Goal: Task Accomplishment & Management: Manage account settings

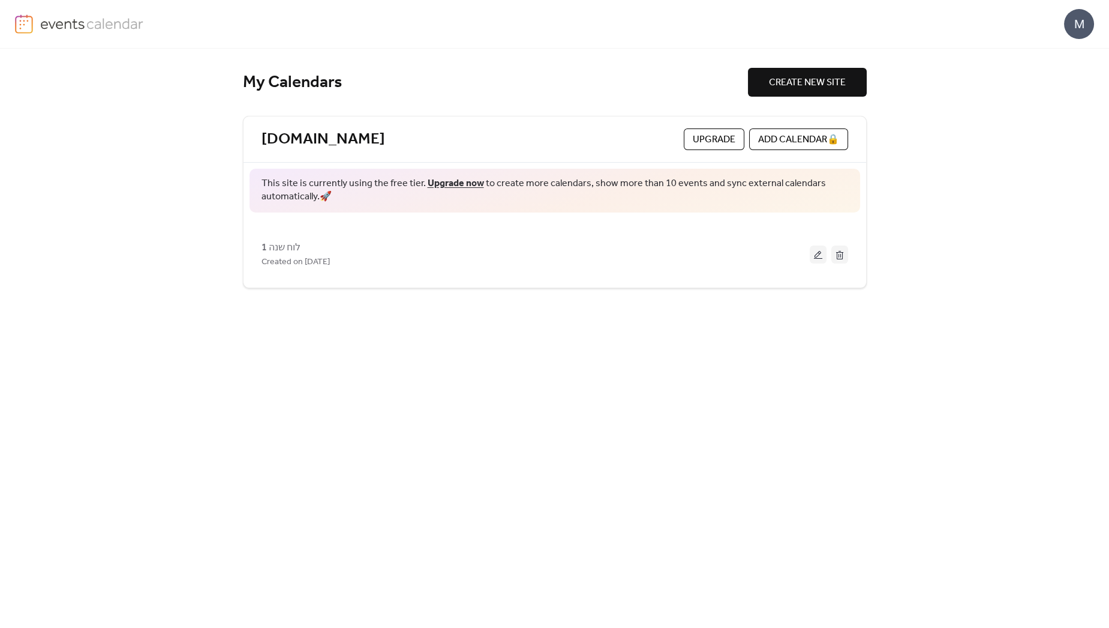
click at [278, 250] on span "לוח שנה 1" at bounding box center [281, 248] width 39 height 14
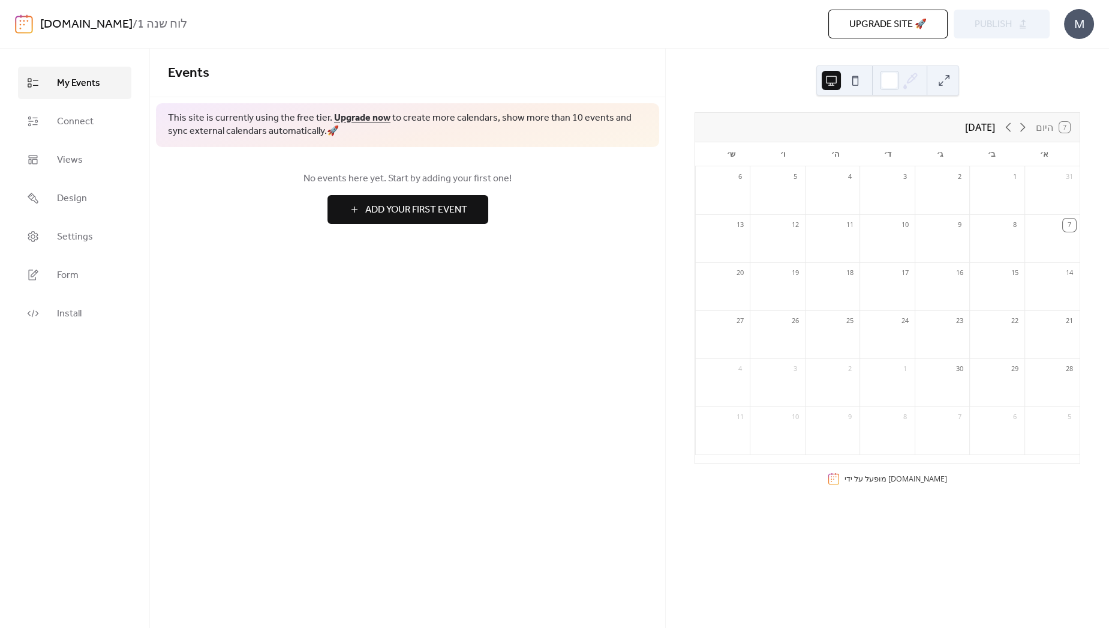
click at [35, 13] on div "example3.com / לוח שנה 1 Upgrade site 🚀 Preview Publish M" at bounding box center [554, 24] width 1079 height 48
click at [41, 23] on link "[DOMAIN_NAME]" at bounding box center [86, 24] width 92 height 23
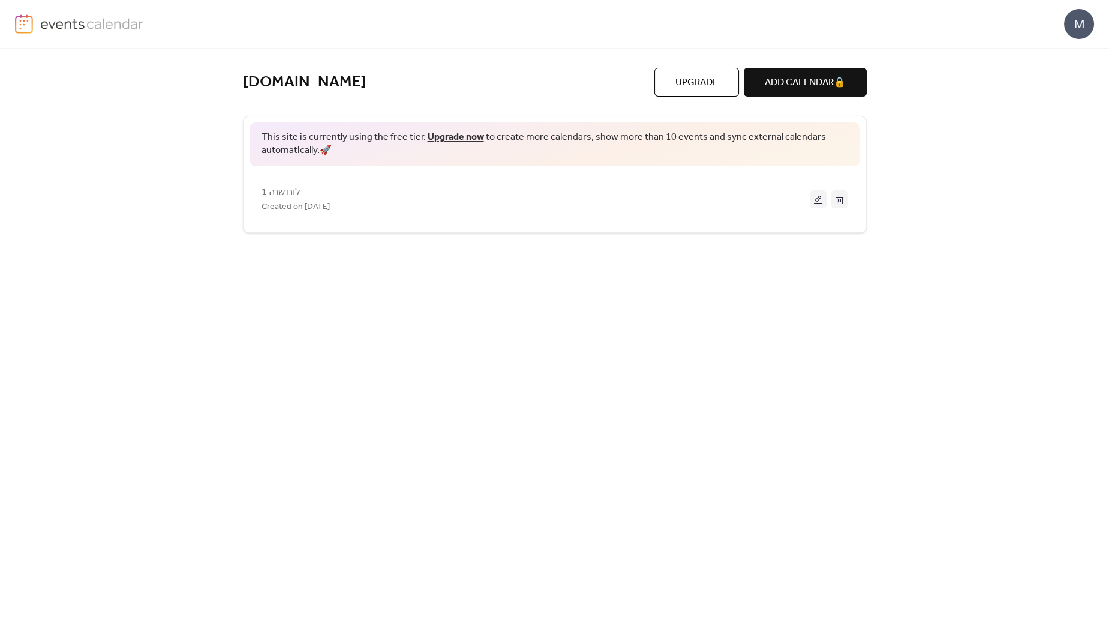
click at [1076, 31] on div "M" at bounding box center [1079, 24] width 30 height 30
click at [1058, 105] on span "Sign out" at bounding box center [1055, 107] width 35 height 14
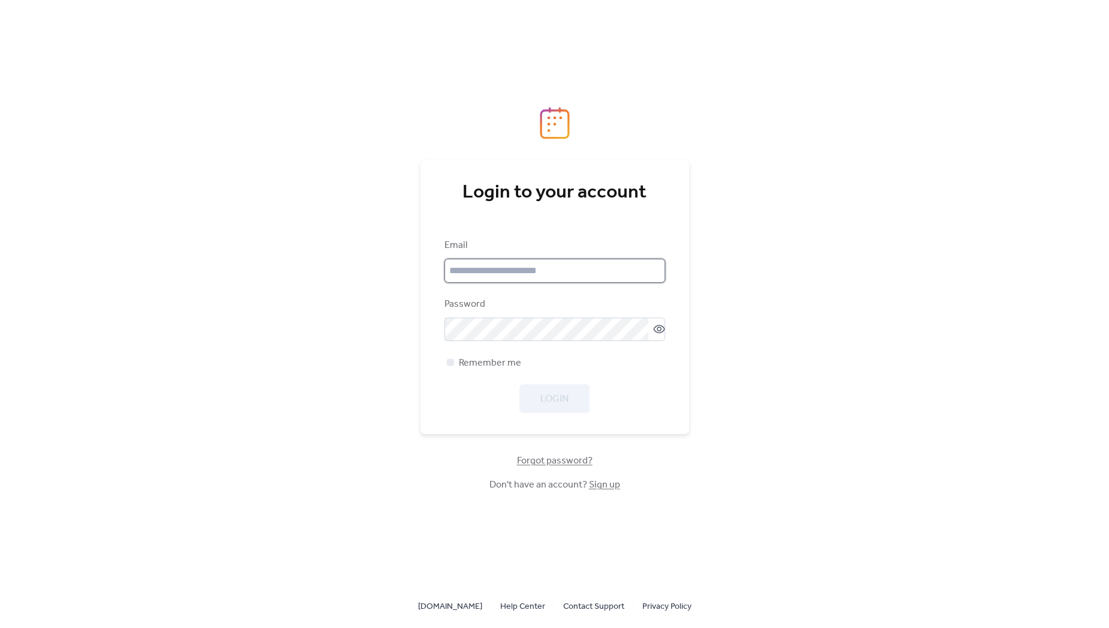
click at [461, 260] on input "email" at bounding box center [555, 271] width 221 height 24
type input "**********"
click at [558, 398] on span "Login" at bounding box center [555, 399] width 28 height 14
